Goal: Task Accomplishment & Management: Complete application form

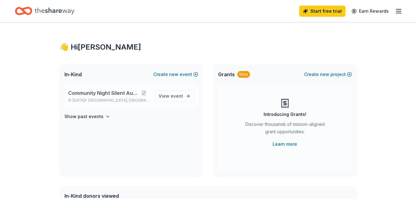
click at [107, 100] on span "[GEOGRAPHIC_DATA], [GEOGRAPHIC_DATA]" at bounding box center [118, 100] width 61 height 5
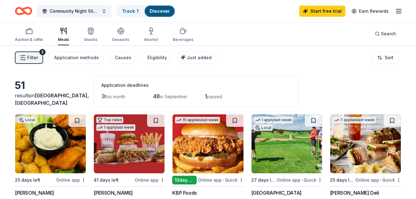
click at [31, 58] on span "Filter" at bounding box center [32, 57] width 11 height 7
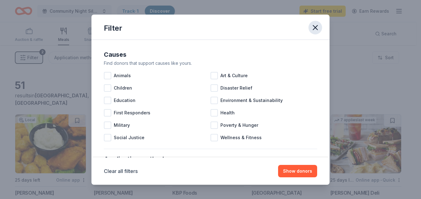
click at [313, 28] on icon "button" at bounding box center [315, 27] width 9 height 9
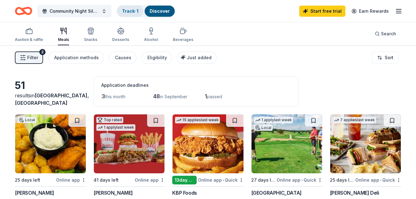
click at [126, 11] on link "Track · 1" at bounding box center [130, 10] width 16 height 5
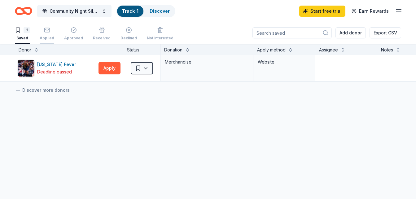
click at [49, 32] on rect "button" at bounding box center [46, 30] width 5 height 4
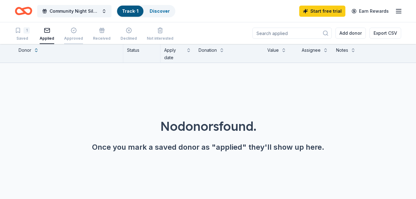
click at [76, 34] on div "Approved" at bounding box center [73, 34] width 19 height 14
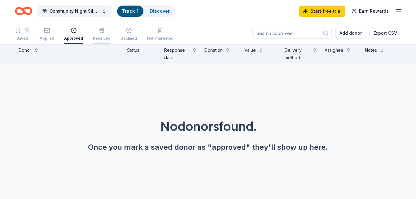
click at [98, 34] on div "Received" at bounding box center [102, 34] width 18 height 14
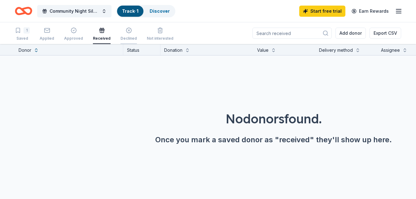
click at [127, 31] on icon "button" at bounding box center [129, 30] width 6 height 6
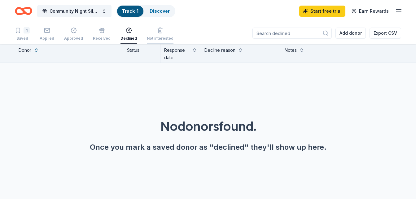
click at [157, 32] on icon "button" at bounding box center [160, 30] width 6 height 6
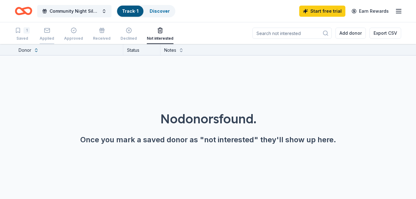
click at [46, 33] on icon "button" at bounding box center [47, 30] width 6 height 6
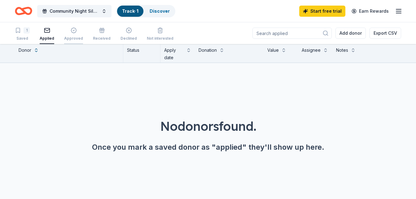
click at [76, 31] on div "button" at bounding box center [73, 30] width 19 height 6
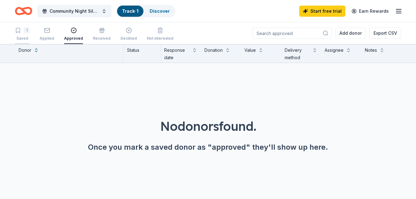
click at [26, 32] on div "1" at bounding box center [27, 30] width 6 height 6
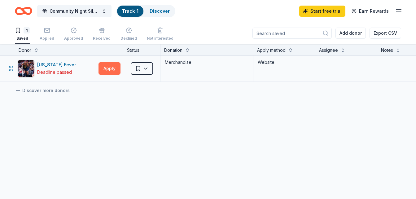
click at [112, 69] on button "Apply" at bounding box center [110, 68] width 22 height 12
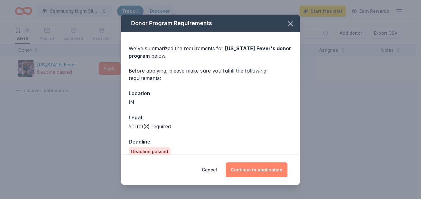
click at [249, 170] on button "Continue to application" at bounding box center [257, 169] width 62 height 15
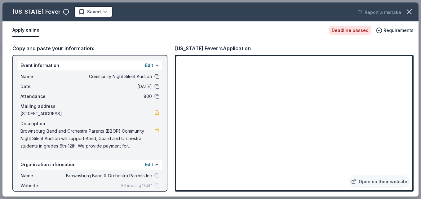
click at [154, 77] on button at bounding box center [156, 76] width 5 height 5
click at [394, 31] on span "Requirements" at bounding box center [398, 30] width 30 height 7
drag, startPoint x: 412, startPoint y: 178, endPoint x: 421, endPoint y: 132, distance: 46.3
click at [416, 132] on div "Indiana Fever Saved Report a mistake Apply online Deadline passed Requirements …" at bounding box center [210, 99] width 421 height 199
click at [25, 31] on button "Apply online" at bounding box center [25, 30] width 27 height 13
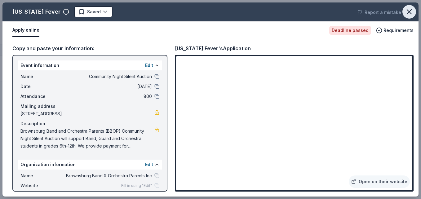
click at [408, 13] on icon "button" at bounding box center [409, 12] width 4 height 4
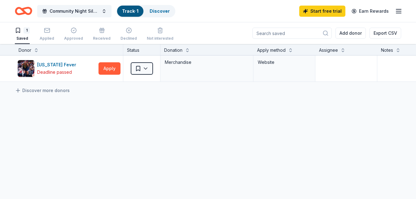
click at [24, 12] on icon "Home" at bounding box center [27, 11] width 10 height 6
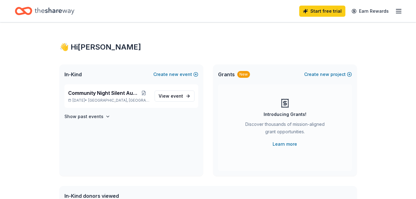
click at [53, 11] on icon "Home" at bounding box center [55, 11] width 40 height 13
click at [56, 14] on icon "Home" at bounding box center [55, 11] width 40 height 13
click at [401, 11] on line "button" at bounding box center [398, 11] width 5 height 0
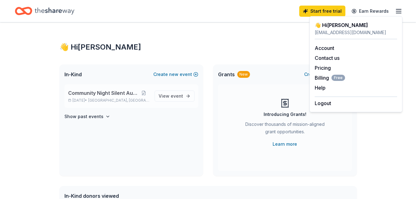
click at [100, 96] on span "Community Night Silent Auction" at bounding box center [103, 92] width 70 height 7
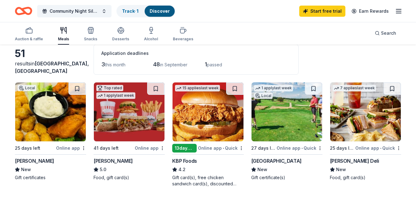
scroll to position [12, 0]
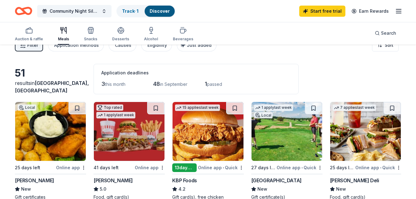
click at [113, 127] on img at bounding box center [129, 131] width 71 height 59
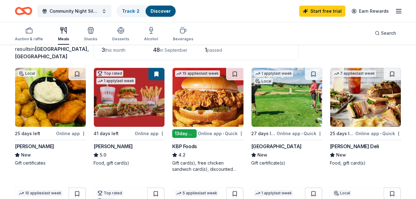
scroll to position [48, 0]
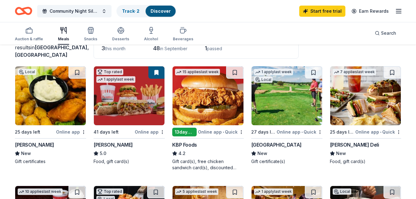
click at [274, 102] on img at bounding box center [287, 95] width 71 height 59
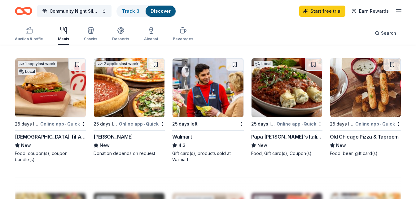
scroll to position [412, 0]
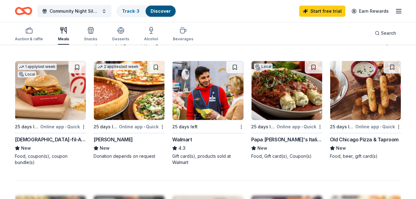
click at [108, 95] on img at bounding box center [129, 90] width 71 height 59
click at [139, 10] on link "Track · 4" at bounding box center [131, 10] width 18 height 5
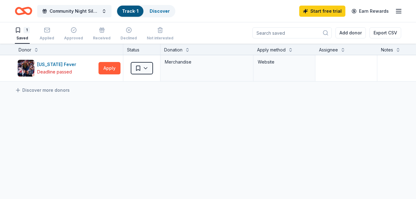
scroll to position [0, 0]
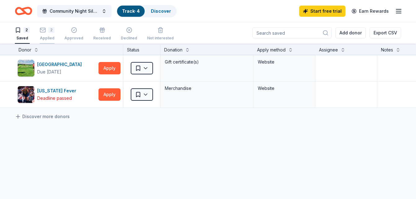
click at [44, 33] on icon "button" at bounding box center [43, 30] width 6 height 6
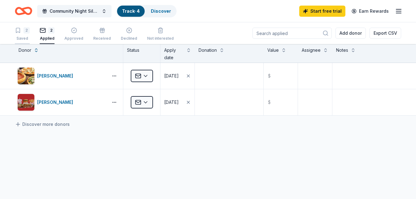
click at [21, 34] on div "2 Saved" at bounding box center [22, 34] width 15 height 14
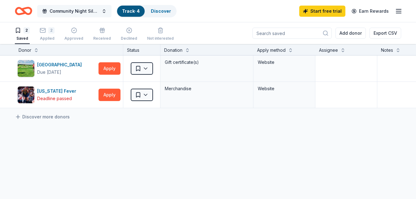
click at [75, 12] on span "Community Night Silent Auction" at bounding box center [75, 10] width 50 height 7
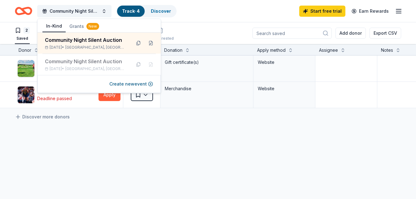
click at [22, 13] on icon "Home" at bounding box center [23, 11] width 17 height 15
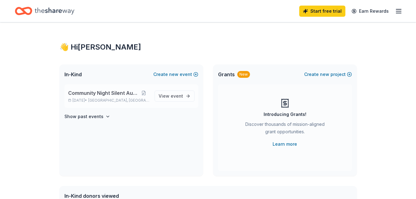
click at [123, 91] on span "Community Night Silent Auction" at bounding box center [103, 92] width 70 height 7
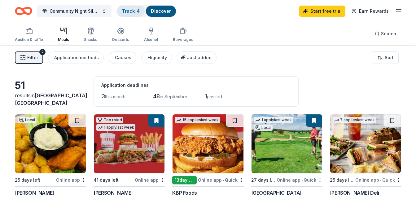
click at [132, 12] on link "Track · 4" at bounding box center [131, 10] width 18 height 5
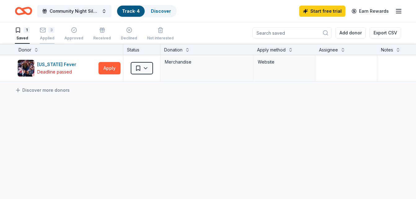
click at [43, 34] on div "3 Applied" at bounding box center [47, 34] width 15 height 14
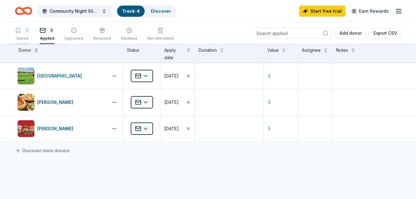
click at [27, 32] on div "1" at bounding box center [27, 30] width 6 height 6
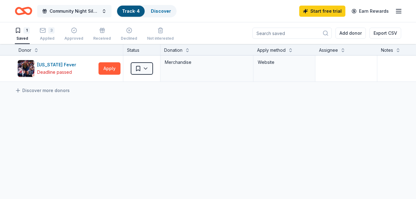
click at [75, 11] on span "Community Night Silent Auction" at bounding box center [75, 10] width 50 height 7
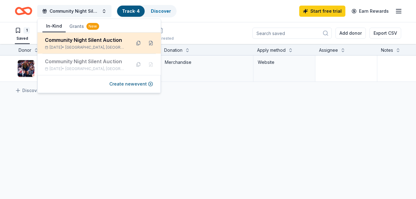
click at [99, 42] on div "Community Night Silent Auction" at bounding box center [85, 39] width 81 height 7
click at [100, 42] on div "Community Night Silent Auction" at bounding box center [85, 39] width 81 height 7
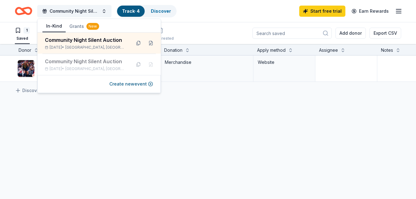
click at [22, 9] on icon "Home" at bounding box center [27, 11] width 10 height 6
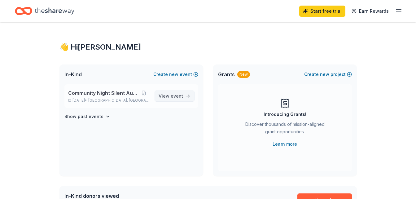
click at [170, 96] on span "View event" at bounding box center [171, 95] width 24 height 7
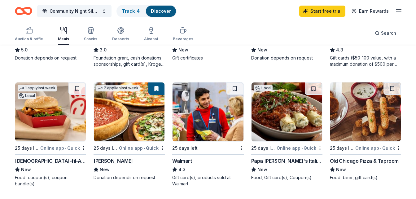
scroll to position [394, 0]
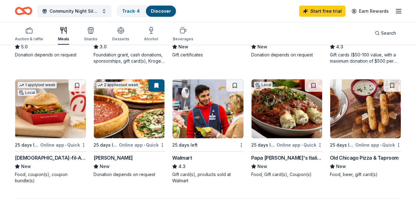
click at [356, 159] on div "Old Chicago Pizza & Taproom" at bounding box center [364, 157] width 69 height 7
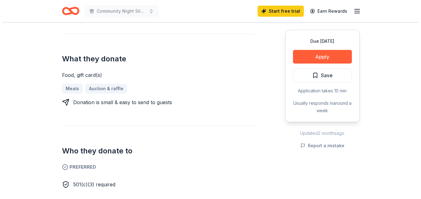
scroll to position [237, 0]
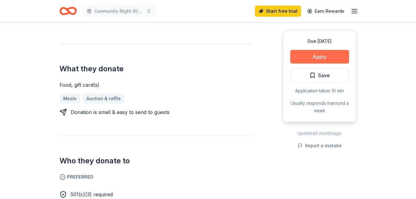
click at [329, 53] on button "Apply" at bounding box center [319, 57] width 59 height 14
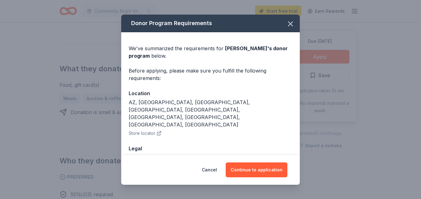
scroll to position [17, 0]
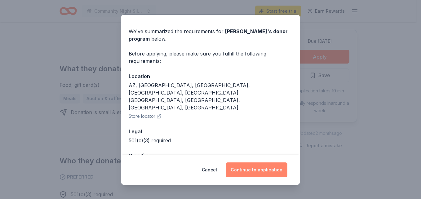
click at [268, 173] on button "Continue to application" at bounding box center [257, 169] width 62 height 15
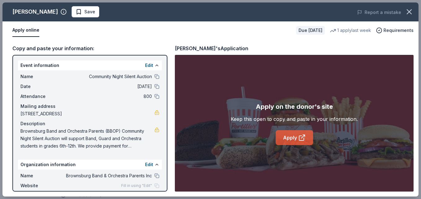
click at [300, 138] on icon at bounding box center [301, 137] width 7 height 7
click at [76, 13] on span "Save" at bounding box center [86, 11] width 20 height 7
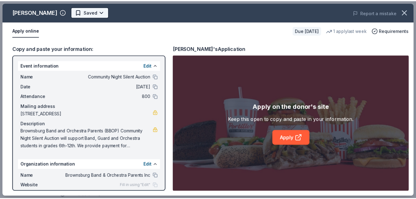
scroll to position [0, 0]
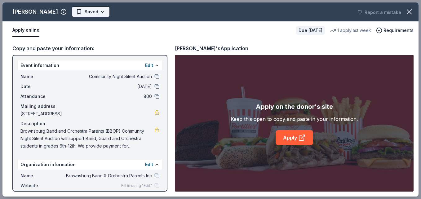
click at [83, 12] on body "Community Night Silent Auction Start free trial Earn Rewards Due in 41 days Sha…" at bounding box center [208, 99] width 416 height 199
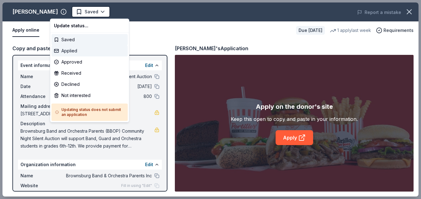
click at [72, 52] on div "Applied" at bounding box center [89, 50] width 76 height 11
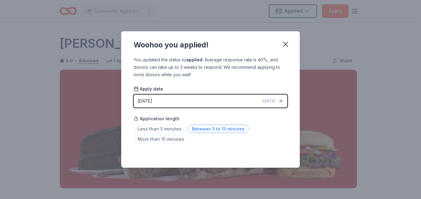
click at [192, 128] on span "Between 5 to 15 minutes" at bounding box center [218, 129] width 61 height 8
click at [286, 44] on icon "button" at bounding box center [285, 44] width 9 height 9
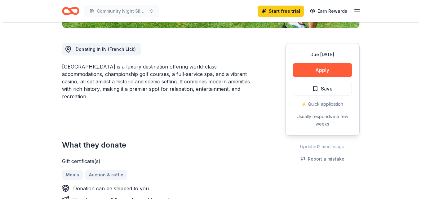
scroll to position [163, 0]
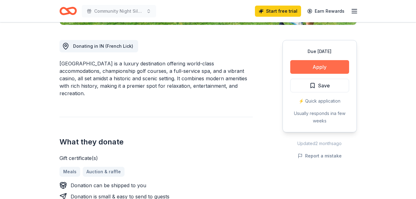
click at [310, 70] on button "Apply" at bounding box center [319, 67] width 59 height 14
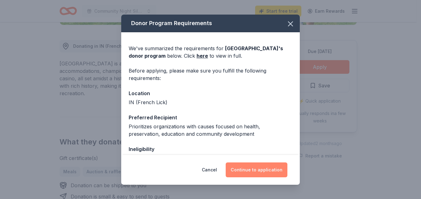
click at [258, 166] on button "Continue to application" at bounding box center [257, 169] width 62 height 15
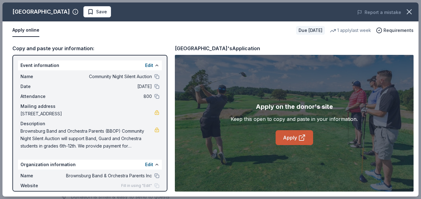
click at [289, 138] on link "Apply" at bounding box center [295, 137] width 38 height 15
click at [87, 15] on span "Save" at bounding box center [97, 11] width 20 height 7
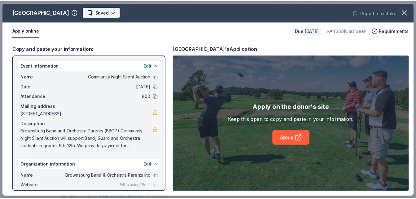
scroll to position [0, 0]
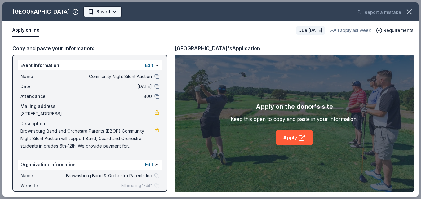
click at [106, 13] on body "Community Night Silent Auction Start free trial Earn Rewards Due in 27 days Sha…" at bounding box center [208, 99] width 416 height 199
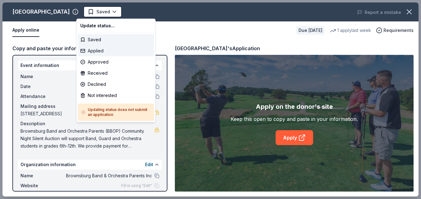
click at [101, 50] on div "Applied" at bounding box center [116, 50] width 76 height 11
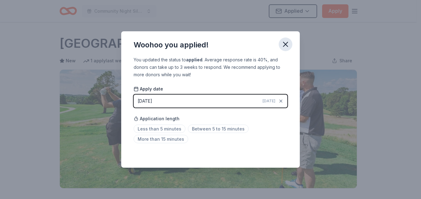
click at [285, 45] on icon "button" at bounding box center [285, 44] width 9 height 9
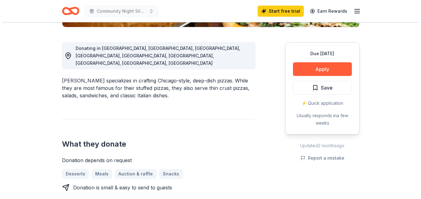
scroll to position [162, 0]
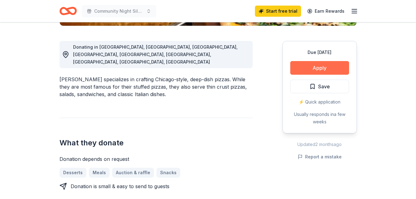
click at [327, 67] on button "Apply" at bounding box center [319, 68] width 59 height 14
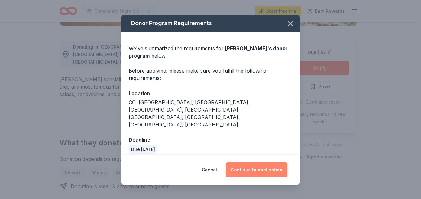
click at [254, 165] on button "Continue to application" at bounding box center [257, 169] width 62 height 15
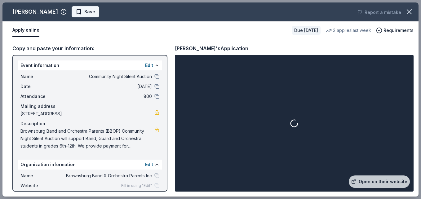
click at [77, 16] on button "Save" at bounding box center [86, 11] width 28 height 11
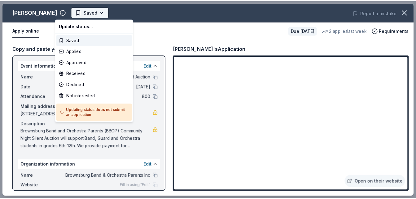
scroll to position [0, 0]
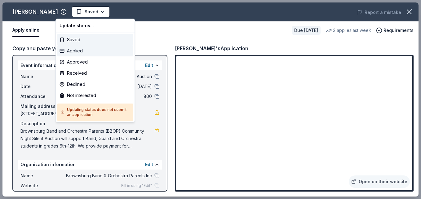
click at [75, 51] on div "Applied" at bounding box center [95, 50] width 76 height 11
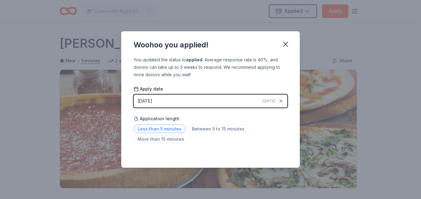
click at [170, 130] on span "Less than 5 minutes" at bounding box center [160, 129] width 52 height 8
click at [286, 45] on icon "button" at bounding box center [285, 44] width 4 height 4
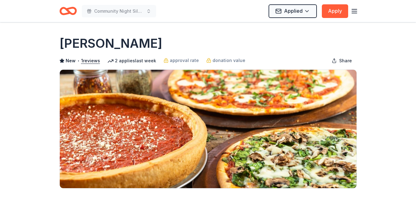
drag, startPoint x: 60, startPoint y: 43, endPoint x: 102, endPoint y: 43, distance: 41.8
click at [102, 43] on h1 "Giordano's" at bounding box center [111, 43] width 103 height 17
